Goal: Transaction & Acquisition: Purchase product/service

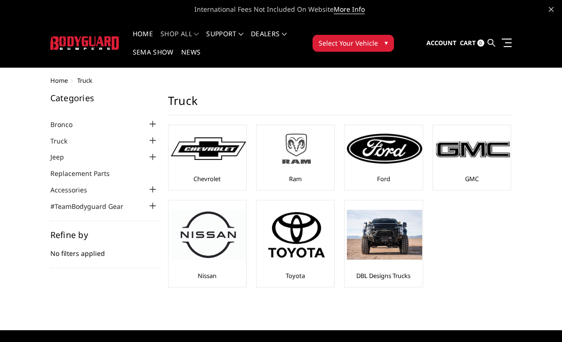
click at [300, 158] on img at bounding box center [296, 148] width 75 height 42
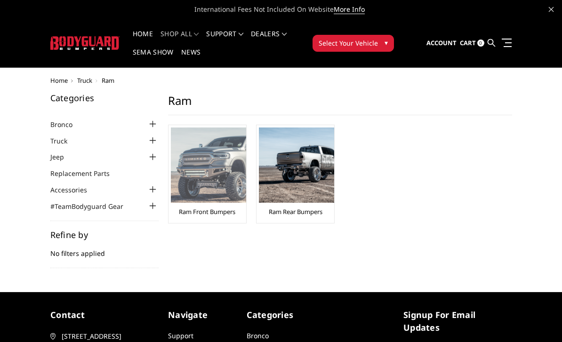
click at [218, 210] on link "Ram Front Bumpers" at bounding box center [207, 211] width 56 height 8
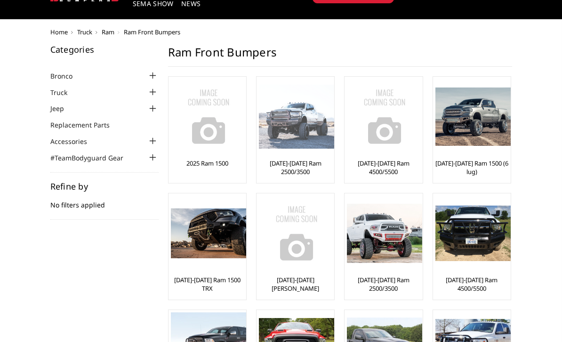
scroll to position [48, 0]
click at [304, 161] on link "[DATE]-[DATE] Ram 2500/3500" at bounding box center [295, 167] width 73 height 17
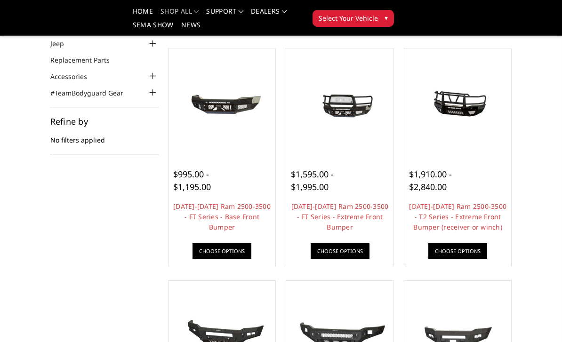
scroll to position [75, 0]
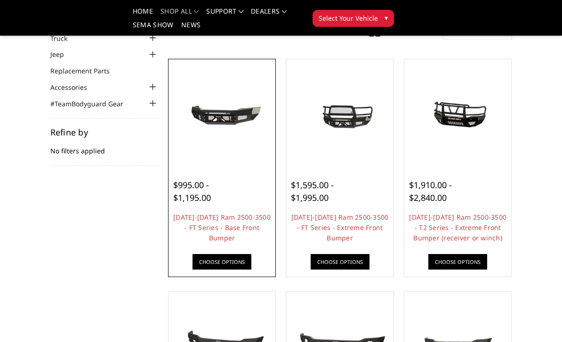
click at [204, 191] on span "$995.00 - $1,195.00" at bounding box center [192, 191] width 38 height 24
click at [208, 187] on span "$995.00 - $1,195.00" at bounding box center [192, 191] width 38 height 24
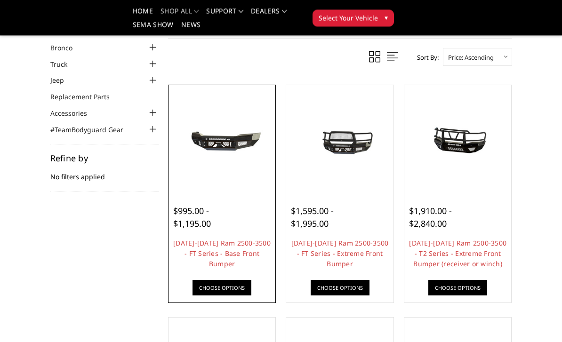
scroll to position [49, 0]
click at [241, 285] on link "Choose Options" at bounding box center [221, 288] width 59 height 16
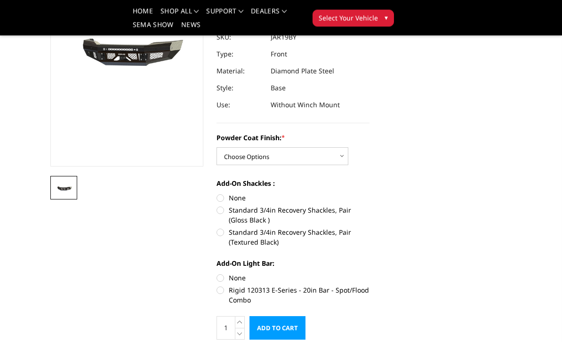
scroll to position [135, 0]
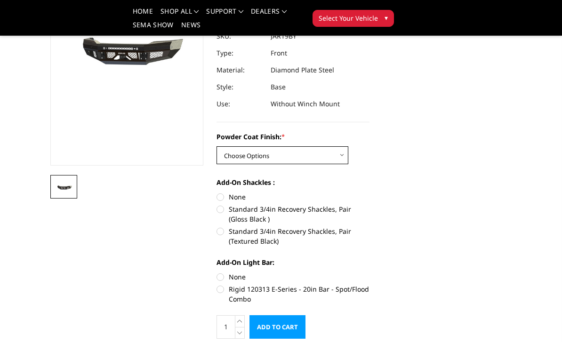
click at [338, 146] on select "Choose Options Bare Metal Gloss Black Powder Coat Textured Black Powder Coat" at bounding box center [282, 155] width 132 height 18
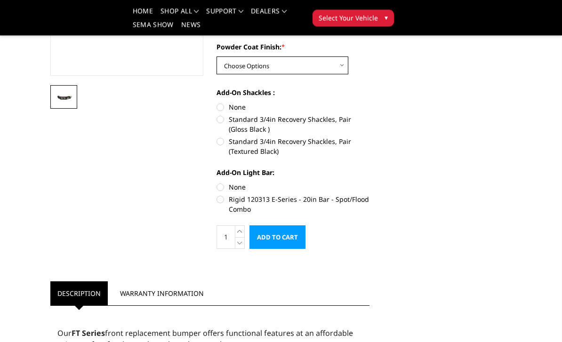
scroll to position [229, 0]
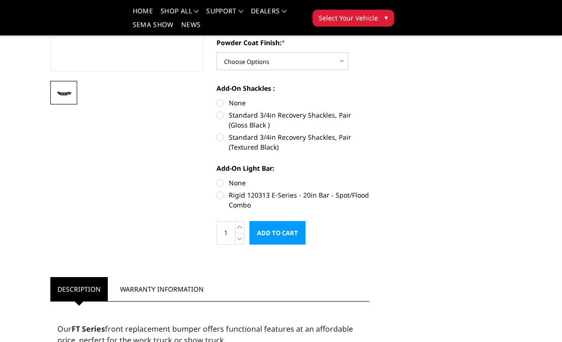
click at [348, 190] on label "Rigid 120313 E-Series - 20in Bar - Spot/Flood Combo" at bounding box center [292, 200] width 153 height 20
click at [369, 179] on input "Rigid 120313 E-Series - 20in Bar - Spot/Flood Combo" at bounding box center [369, 178] width 0 height 0
radio input "true"
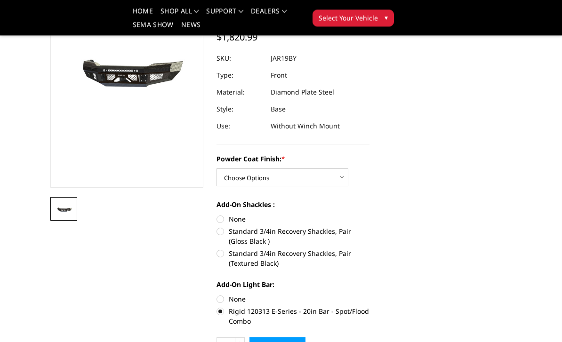
scroll to position [113, 0]
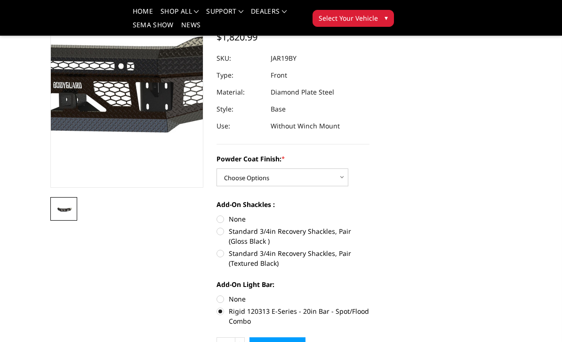
click at [140, 107] on img at bounding box center [89, 63] width 602 height 282
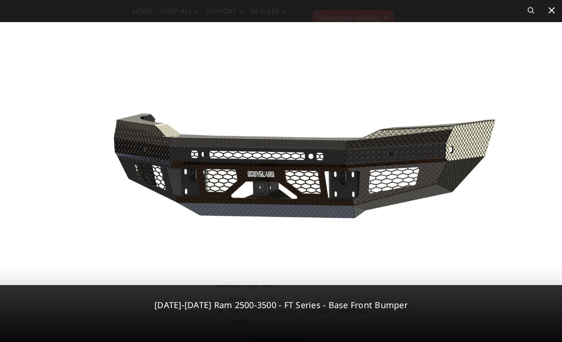
click at [556, 6] on icon at bounding box center [551, 10] width 11 height 11
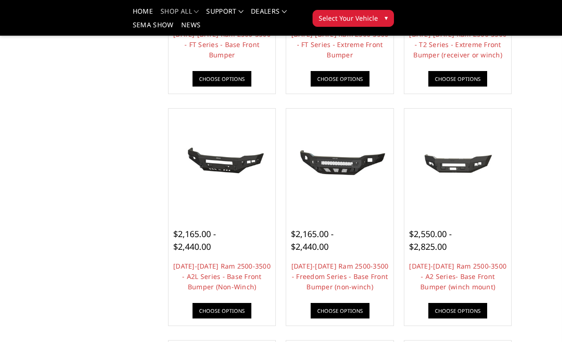
scroll to position [255, 0]
